Goal: Transaction & Acquisition: Purchase product/service

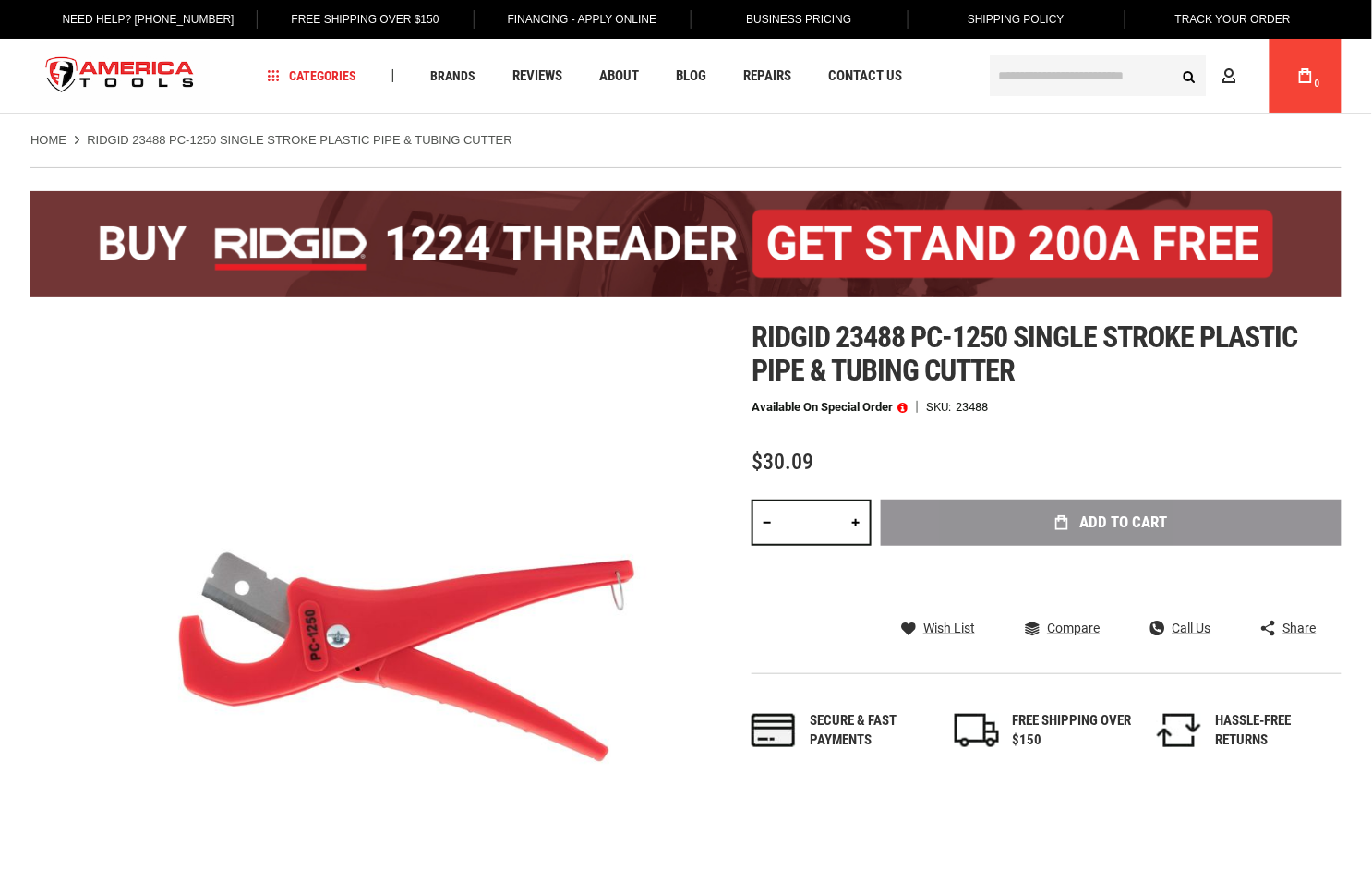
drag, startPoint x: 455, startPoint y: 457, endPoint x: 850, endPoint y: 391, distance: 400.5
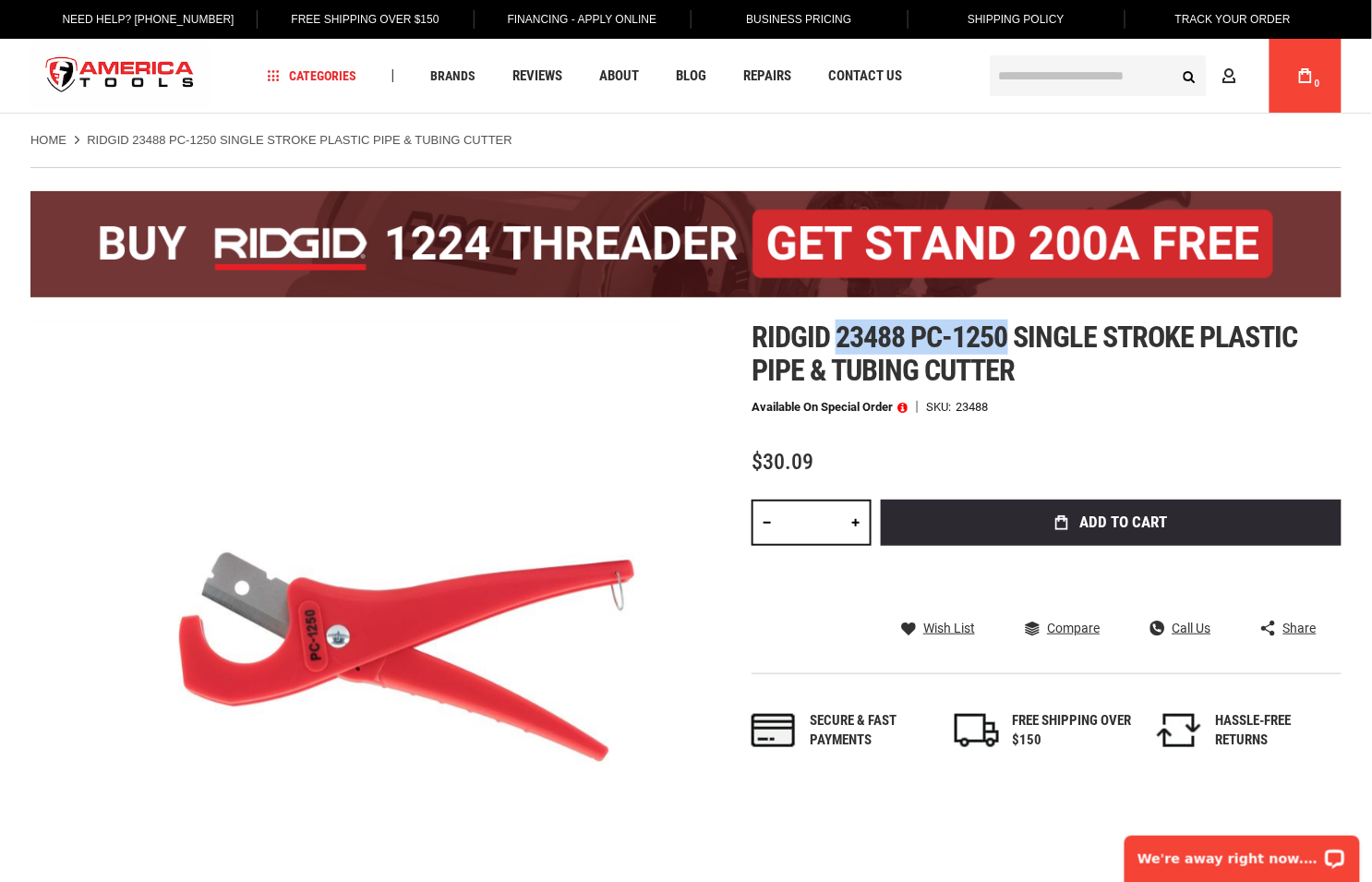
drag, startPoint x: 833, startPoint y: 330, endPoint x: 1003, endPoint y: 330, distance: 170.0
click at [1003, 330] on span "Ridgid 23488 pc-1250 single stroke plastic pipe & tubing cutter" at bounding box center [1025, 354] width 547 height 68
copy span "23488 pc-1250"
click at [445, 179] on div at bounding box center [686, 235] width 1312 height 135
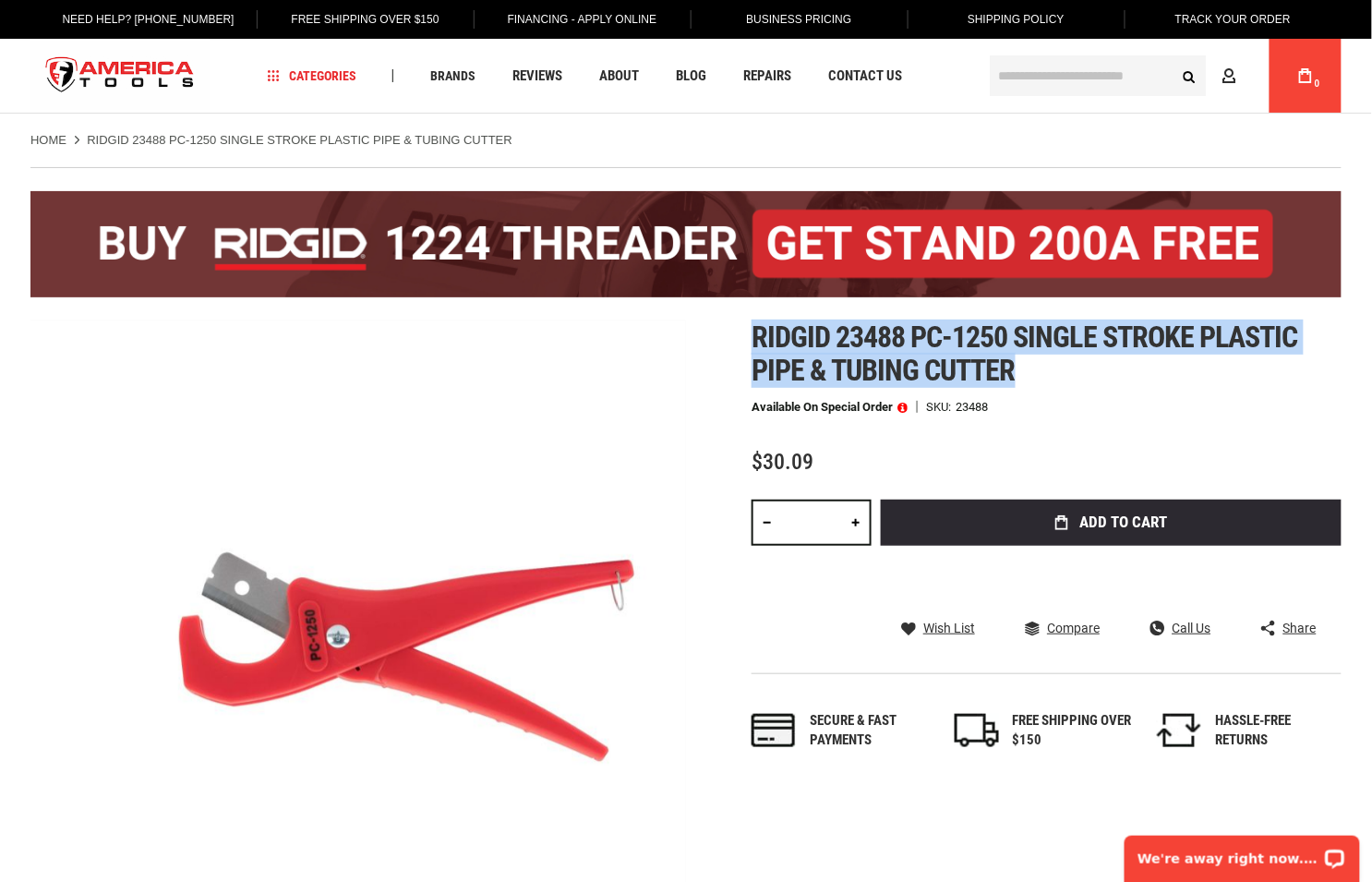
drag, startPoint x: 756, startPoint y: 329, endPoint x: 1017, endPoint y: 375, distance: 265.0
click at [1017, 375] on h1 "Ridgid 23488 pc-1250 single stroke plastic pipe & tubing cutter" at bounding box center [1047, 354] width 590 height 66
copy span "Ridgid 23488 pc-1250 single stroke plastic pipe & tubing cutter"
click at [408, 178] on div at bounding box center [686, 235] width 1312 height 135
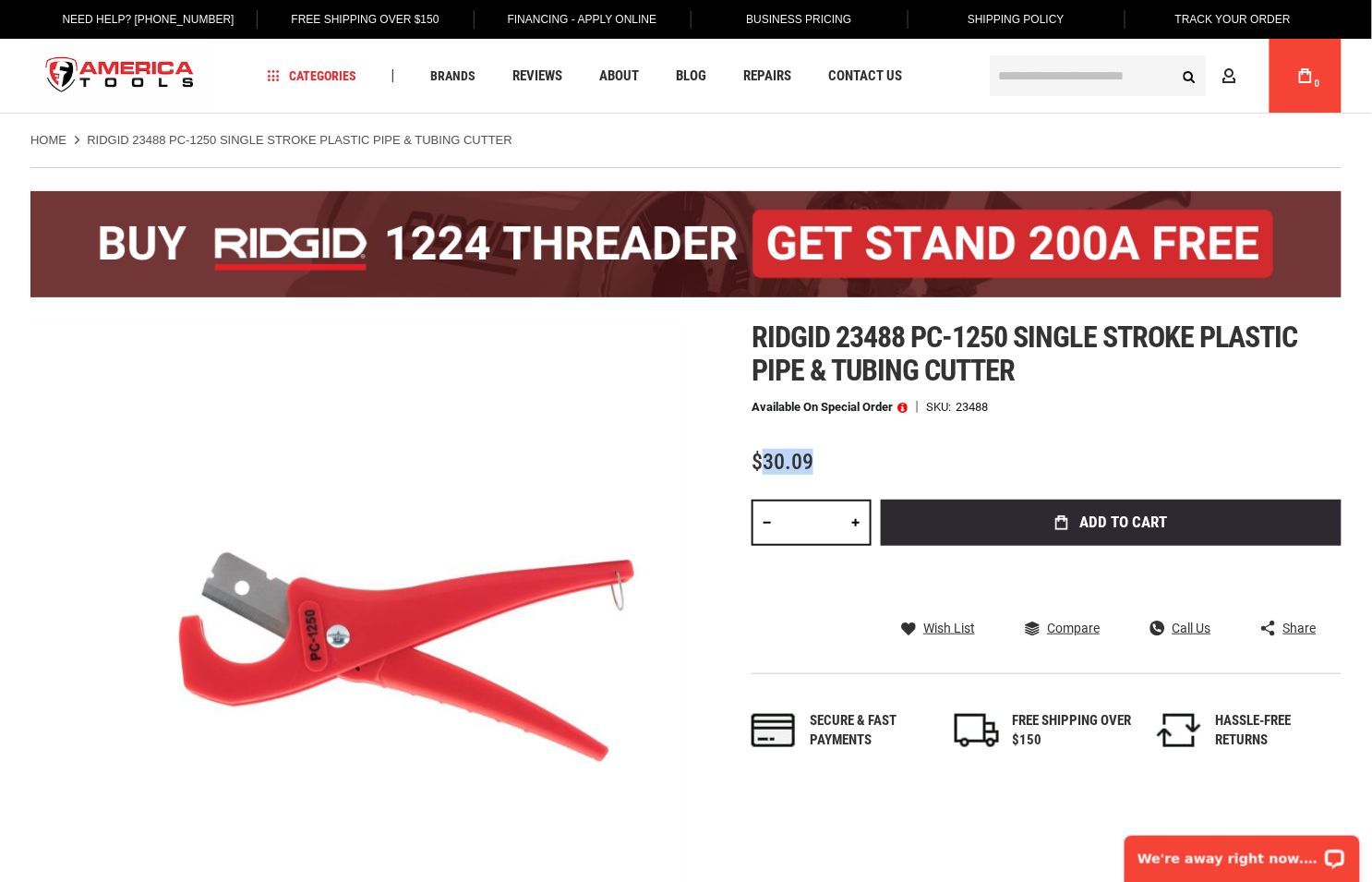
drag, startPoint x: 764, startPoint y: 458, endPoint x: 818, endPoint y: 462, distance: 54.1
click at [818, 462] on div "$30.09" at bounding box center [1047, 462] width 590 height 23
copy span "30.09"
drag, startPoint x: 502, startPoint y: 376, endPoint x: 567, endPoint y: 385, distance: 65.6
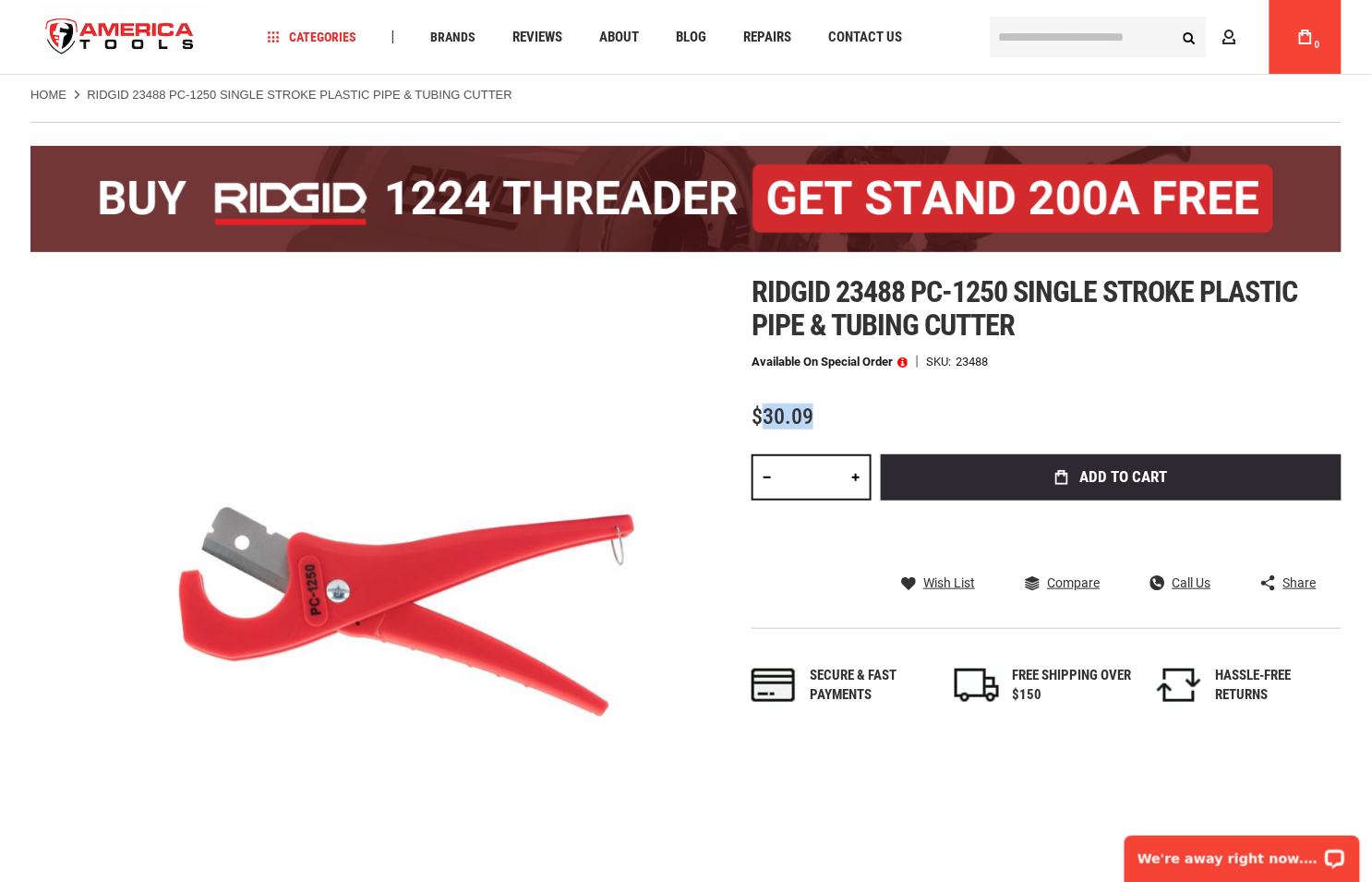
scroll to position [102, 0]
